Goal: Transaction & Acquisition: Book appointment/travel/reservation

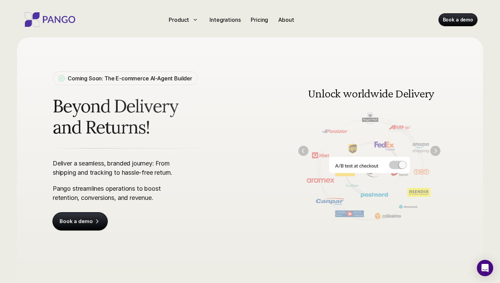
click at [400, 165] on img at bounding box center [370, 151] width 156 height 158
click at [392, 165] on img at bounding box center [370, 151] width 156 height 158
click at [368, 166] on img at bounding box center [370, 151] width 156 height 158
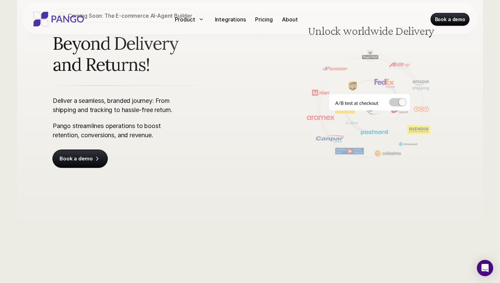
scroll to position [76, 0]
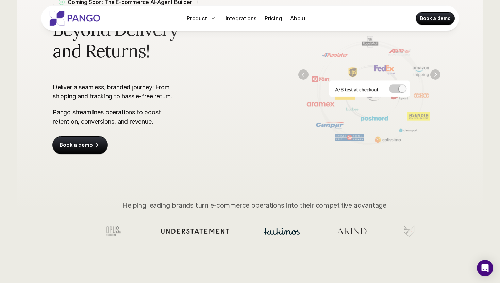
click at [400, 83] on img at bounding box center [370, 75] width 156 height 158
click at [400, 84] on img at bounding box center [370, 75] width 156 height 158
click at [434, 74] on img "Next" at bounding box center [436, 75] width 10 height 10
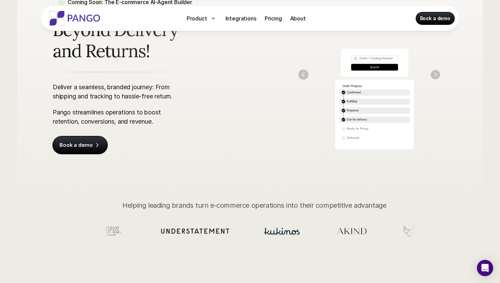
click at [434, 74] on img "Next" at bounding box center [436, 75] width 10 height 10
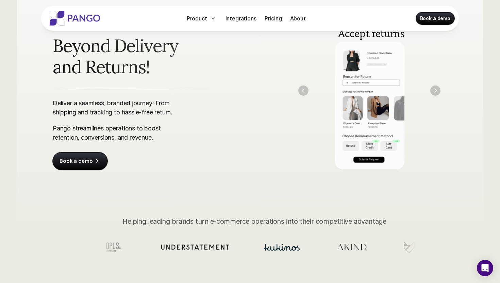
scroll to position [59, 0]
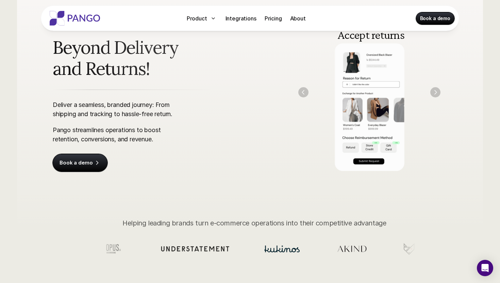
click at [445, 84] on img at bounding box center [370, 92] width 156 height 158
click at [450, 83] on div "Coming Soon: The E-commerce AI-Agent Builder Beyond Delivery and Returns! Deliv…" at bounding box center [249, 82] width 435 height 206
click at [441, 89] on img at bounding box center [370, 92] width 156 height 158
click at [440, 89] on img at bounding box center [370, 92] width 156 height 158
click at [438, 91] on img "Next" at bounding box center [435, 91] width 9 height 9
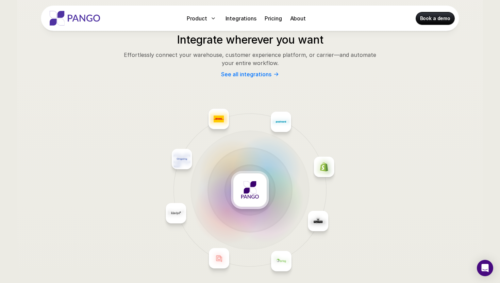
scroll to position [2840, 0]
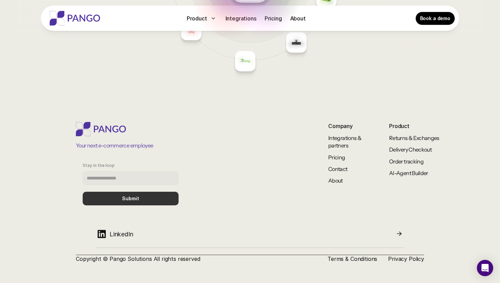
click at [429, 12] on link "Book a demo" at bounding box center [435, 18] width 38 height 12
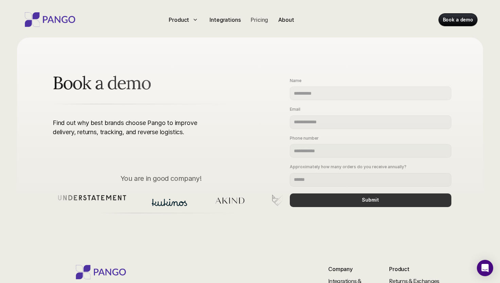
click at [260, 21] on p "Pricing" at bounding box center [259, 20] width 17 height 8
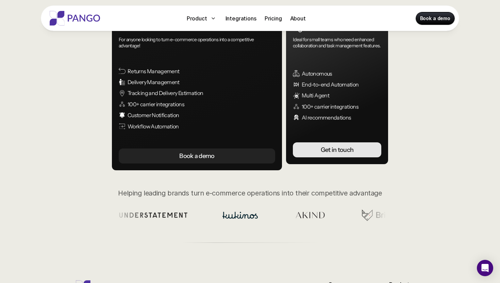
scroll to position [110, 0]
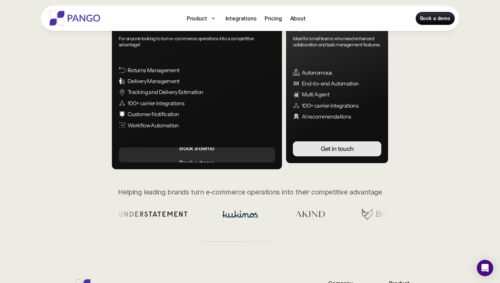
click at [257, 155] on link "Book a demo Book a demo" at bounding box center [197, 154] width 156 height 15
